Goal: Check status

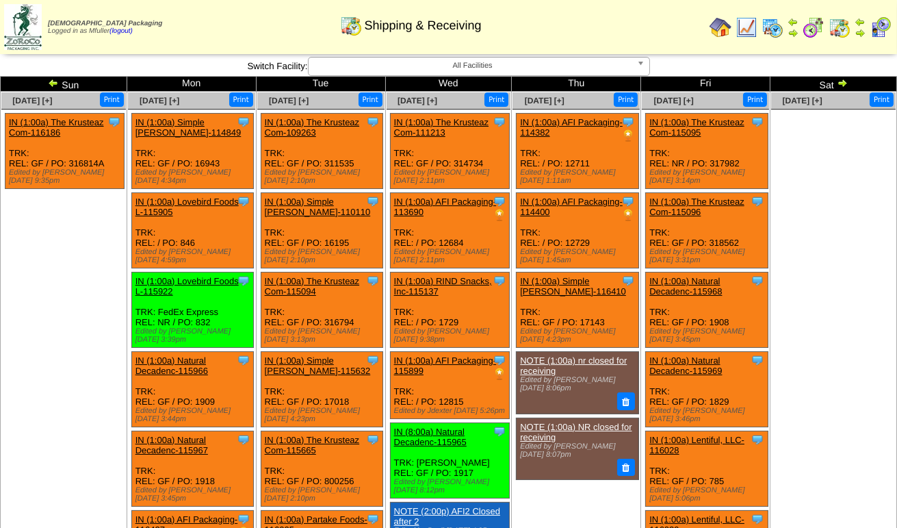
click at [443, 62] on span "All Facilities" at bounding box center [473, 65] width 318 height 16
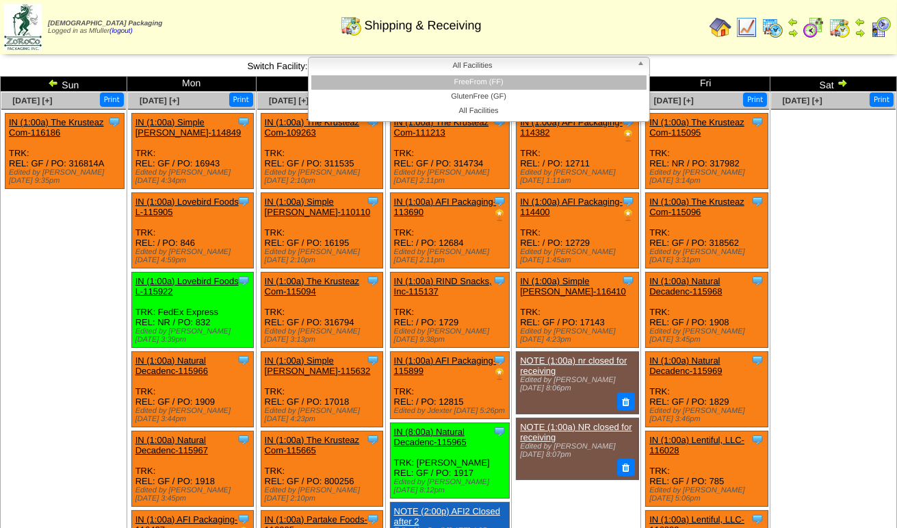
click at [441, 80] on li "FreeFrom (FF)" at bounding box center [478, 82] width 335 height 14
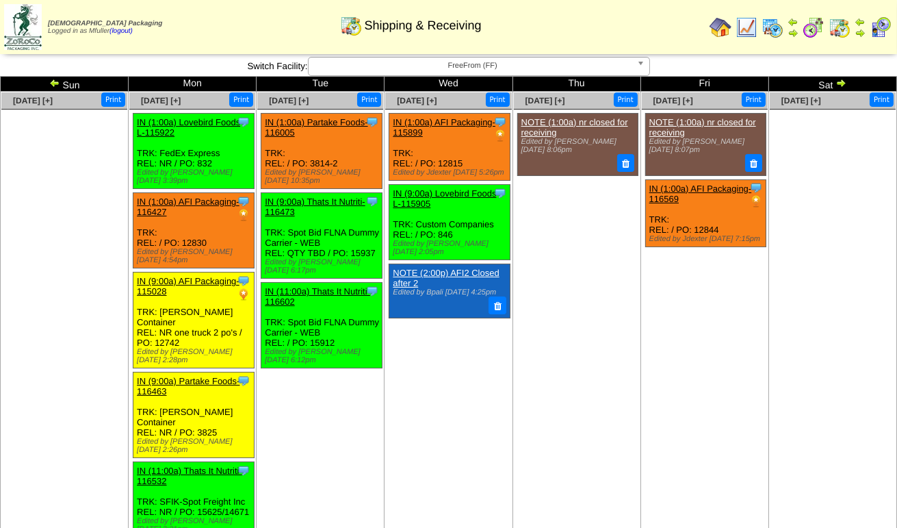
click at [368, 64] on span "FreeFrom (FF)" at bounding box center [473, 65] width 318 height 16
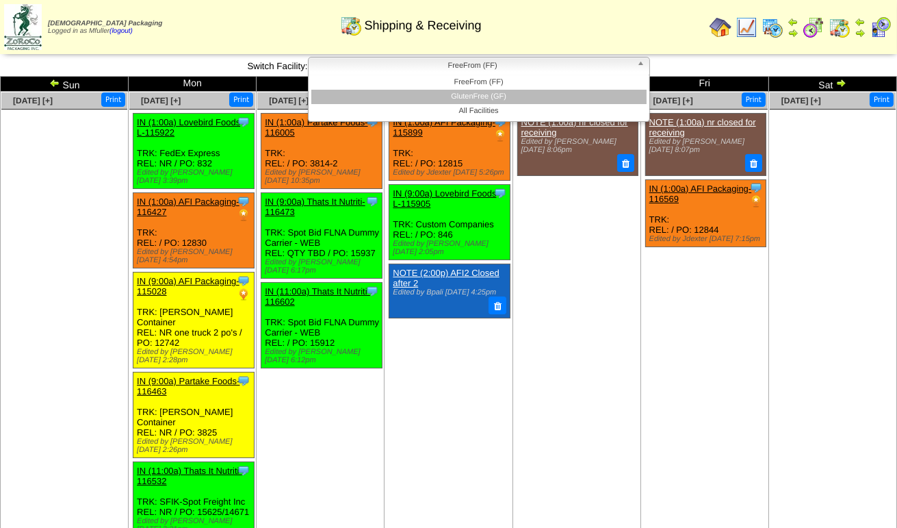
click at [374, 91] on li "GlutenFree (GF)" at bounding box center [478, 97] width 335 height 14
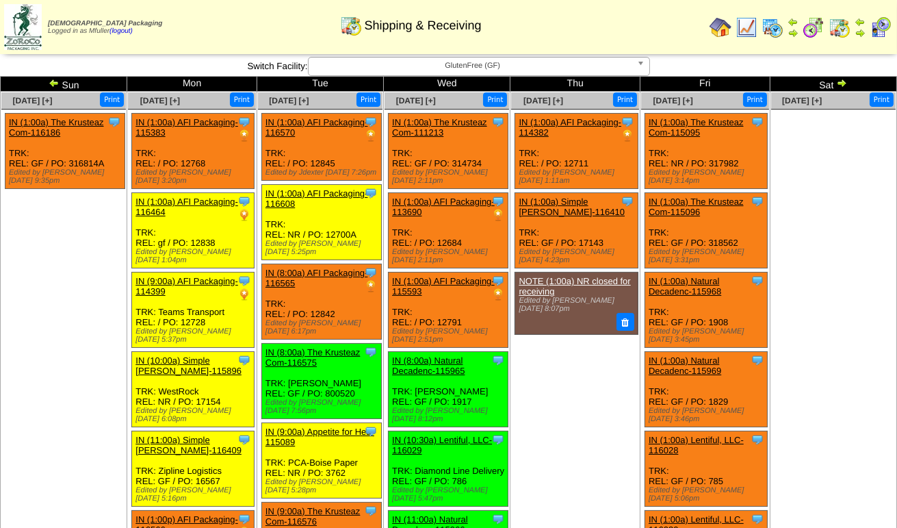
click at [520, 70] on span "GlutenFree (GF)" at bounding box center [473, 65] width 318 height 16
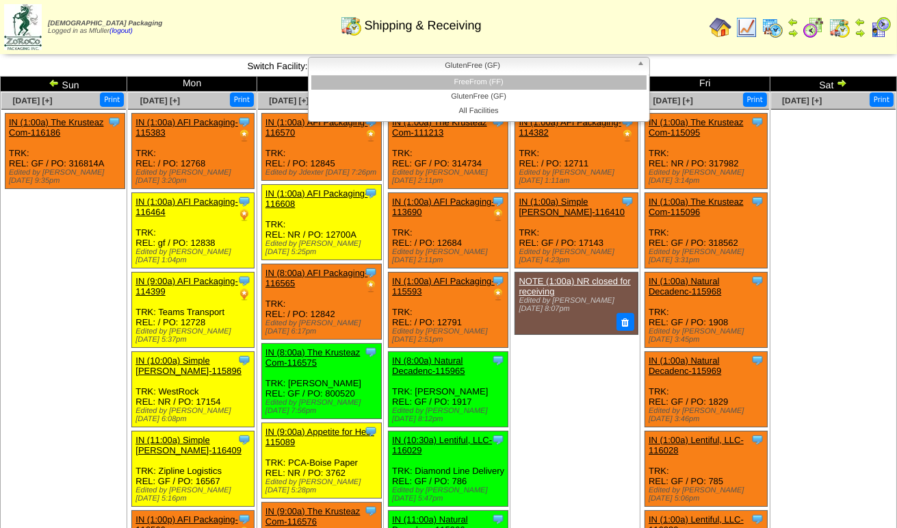
click at [511, 82] on li "FreeFrom (FF)" at bounding box center [478, 82] width 335 height 14
